Goal: Task Accomplishment & Management: Manage account settings

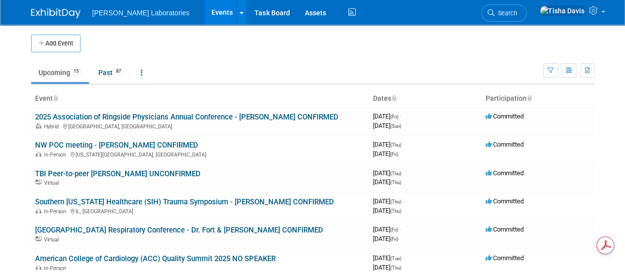
click at [447, 15] on div "[PERSON_NAME] Laboratories Events Add Event Bulk Upload Events Shareable Event …" at bounding box center [312, 12] width 563 height 25
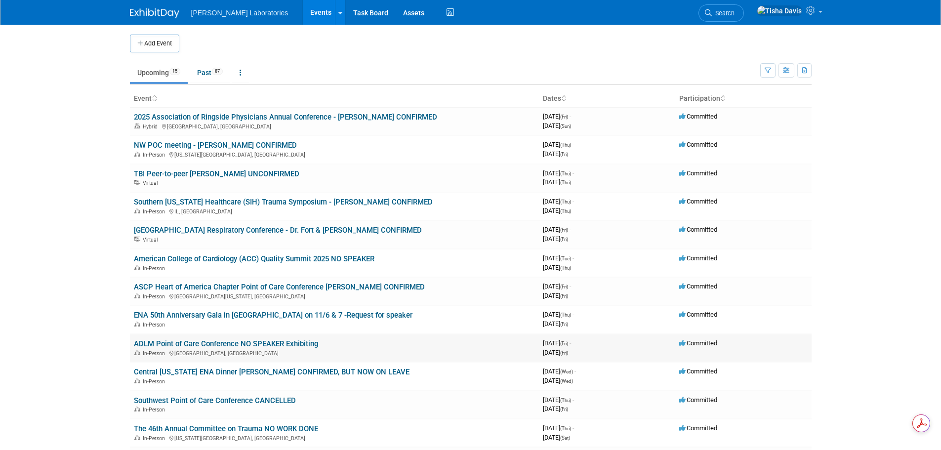
click at [261, 272] on link "ADLM Point of Care Conference NO SPEAKER Exhibiting" at bounding box center [226, 344] width 184 height 9
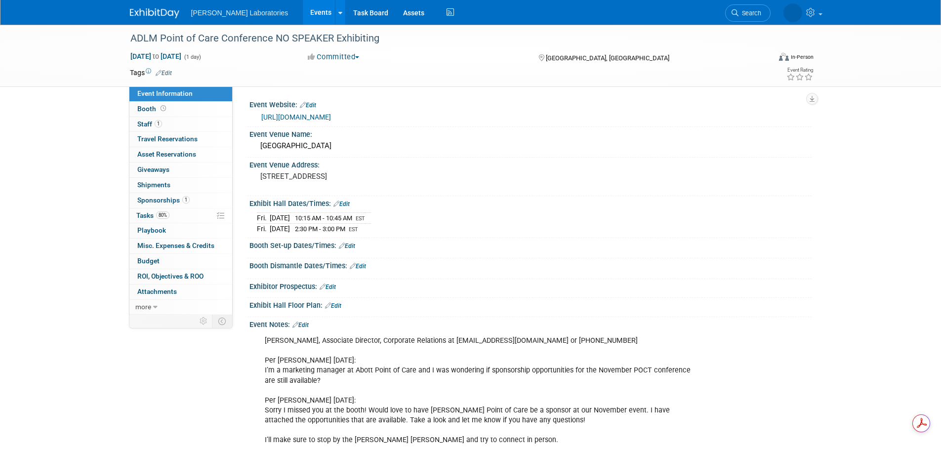
click at [298, 116] on link "[URL][DOMAIN_NAME]" at bounding box center [296, 117] width 70 height 8
click at [309, 322] on link "Edit" at bounding box center [301, 325] width 16 height 7
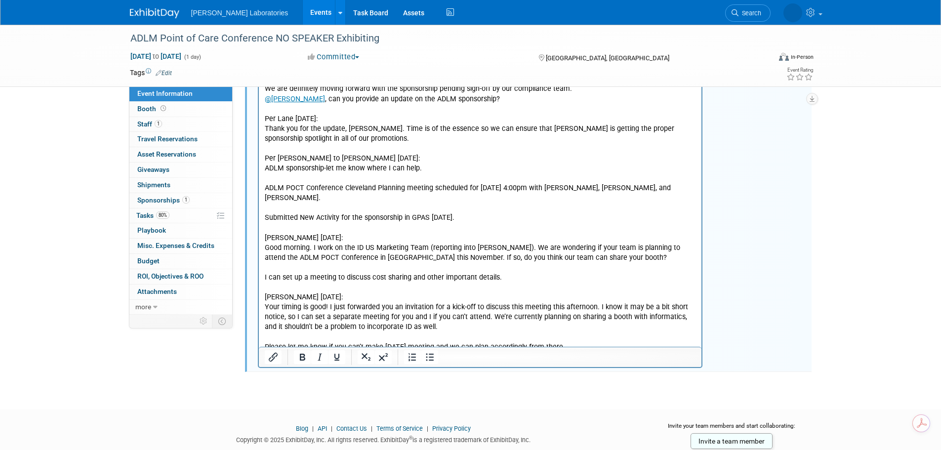
scroll to position [1610, 0]
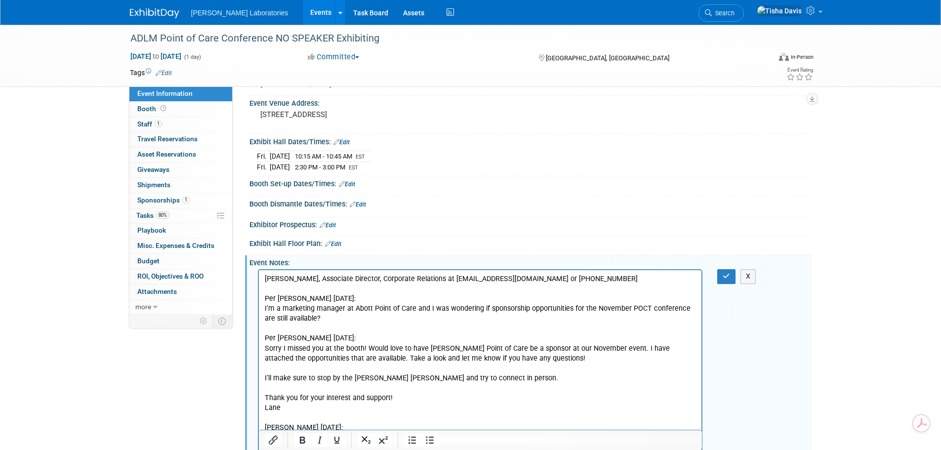
scroll to position [28, 0]
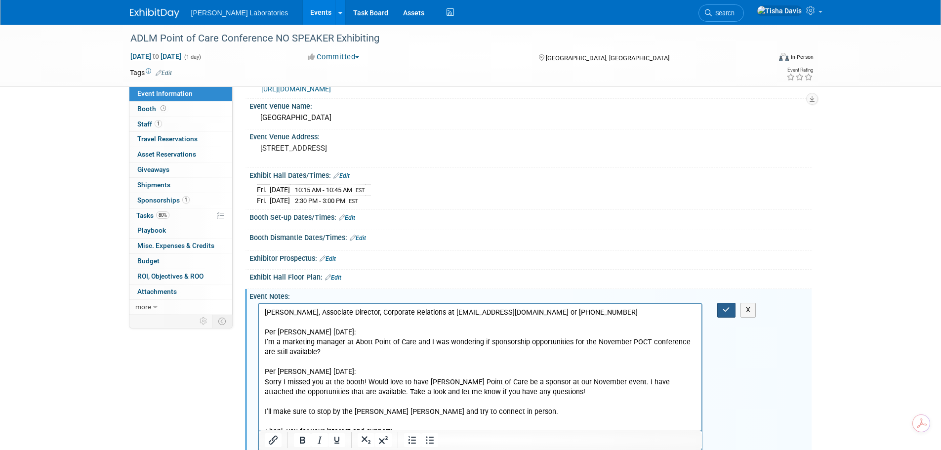
click at [727, 312] on icon "button" at bounding box center [726, 309] width 7 height 7
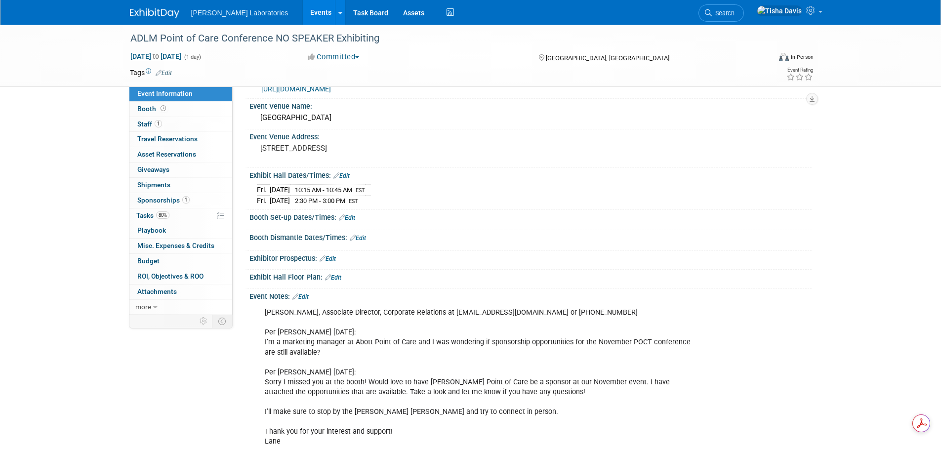
click at [307, 295] on link "Edit" at bounding box center [301, 297] width 16 height 7
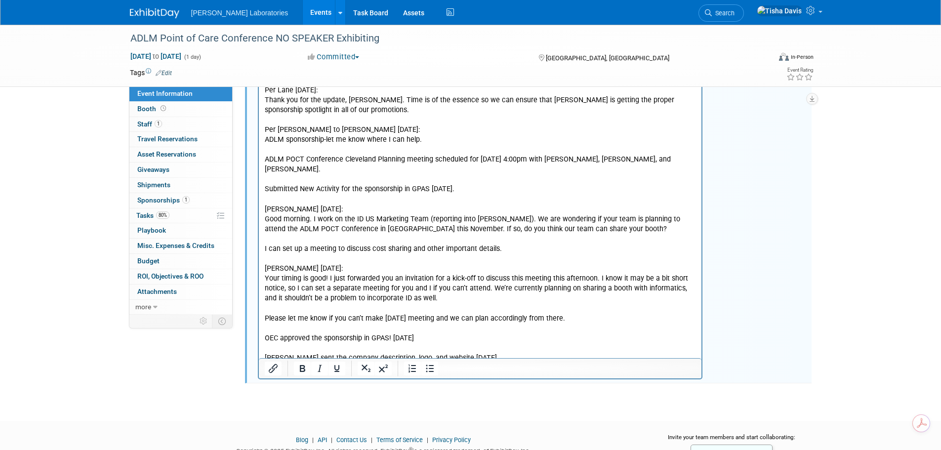
scroll to position [1650, 0]
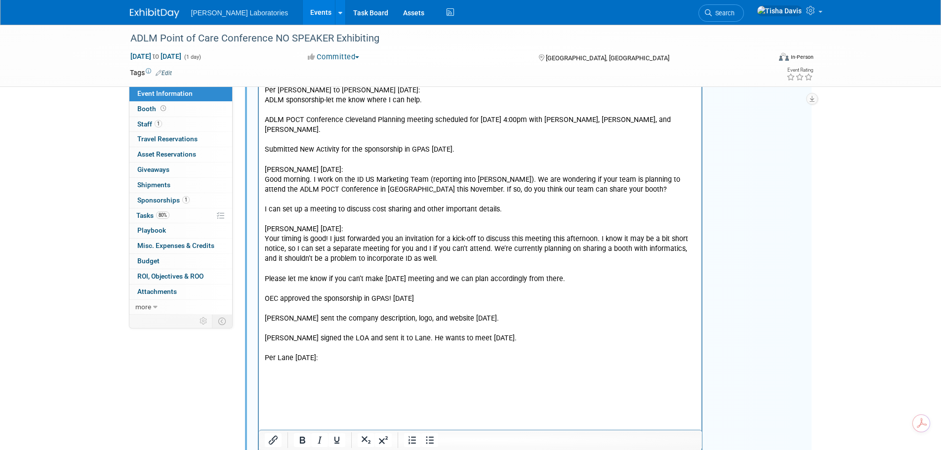
scroll to position [1741, 0]
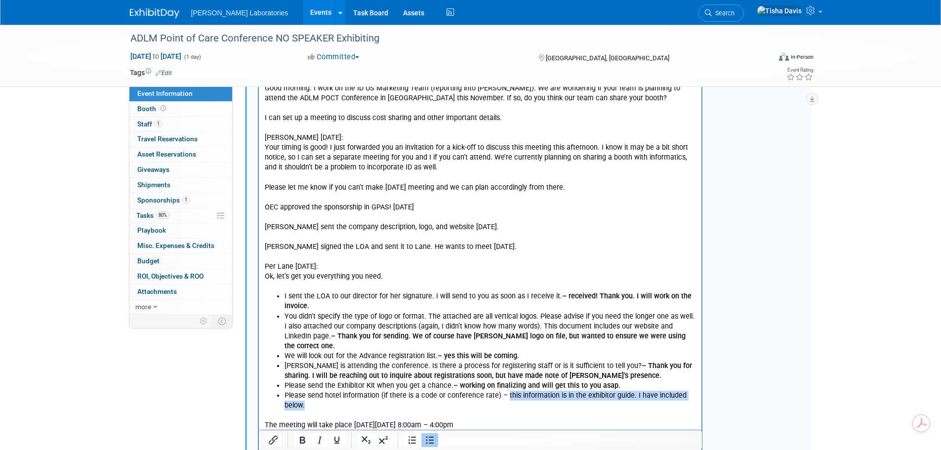
drag, startPoint x: 504, startPoint y: 336, endPoint x: 505, endPoint y: 343, distance: 8.0
click at [505, 391] on li "Please send hotel information (if there is a code or conference rate) – this in…" at bounding box center [490, 401] width 412 height 20
click at [611, 253] on p "Rich Text Area. Press ALT-0 for help." at bounding box center [480, 258] width 432 height 10
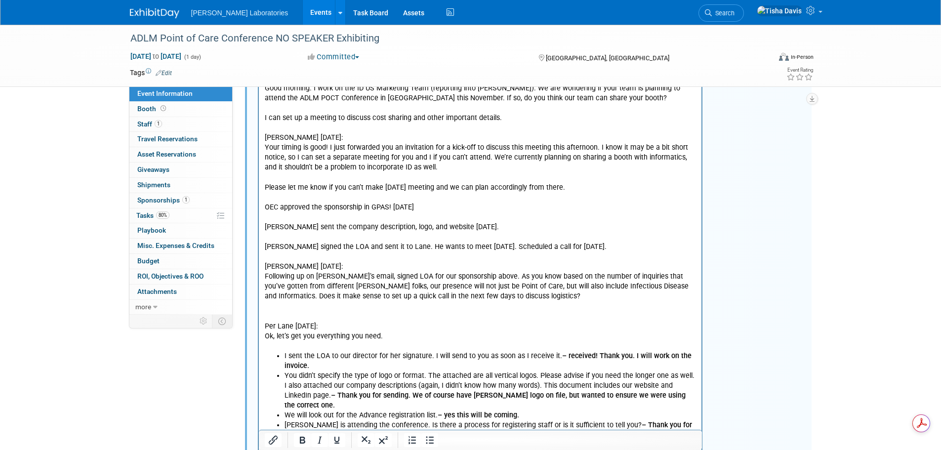
click at [543, 272] on p "Following up on Tisha’s email, signed LOA for our sponsorship above. As you kno…" at bounding box center [480, 287] width 432 height 30
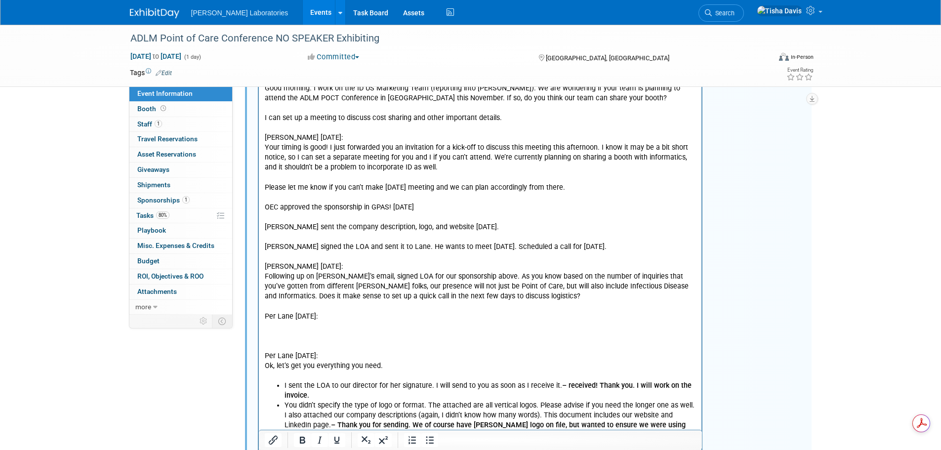
click at [275, 322] on p "Rich Text Area. Press ALT-0 for help." at bounding box center [480, 327] width 432 height 10
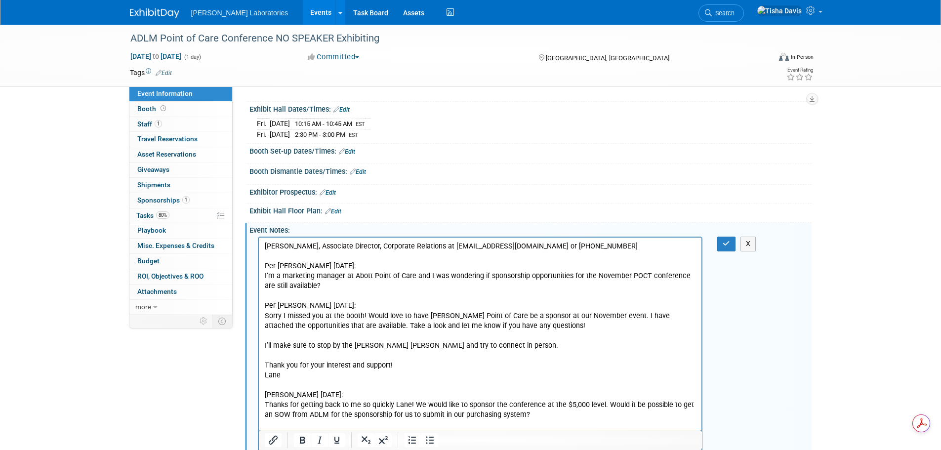
scroll to position [0, 0]
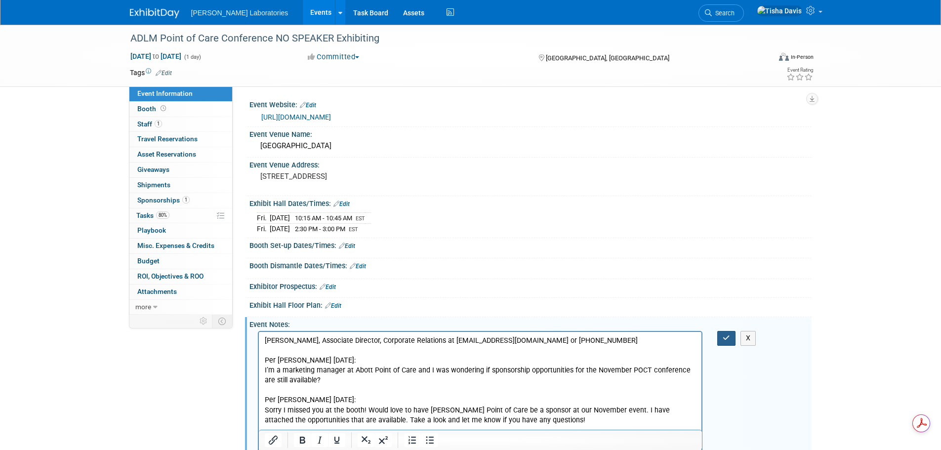
click at [726, 340] on icon "button" at bounding box center [726, 338] width 7 height 7
